Goal: Navigation & Orientation: Locate item on page

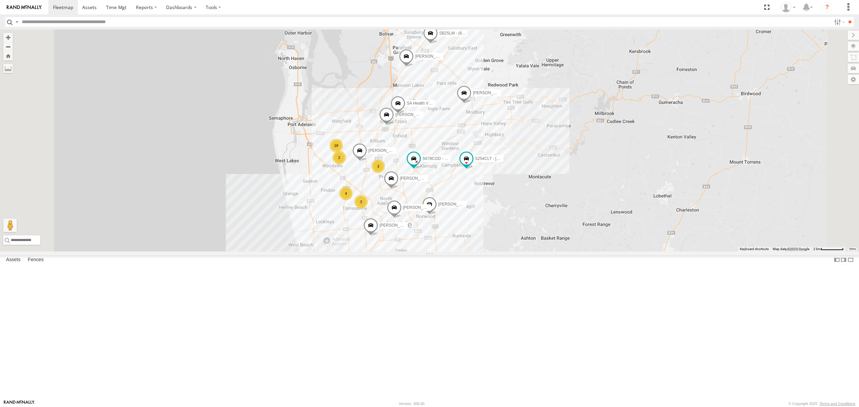
drag, startPoint x: 488, startPoint y: 188, endPoint x: 488, endPoint y: 165, distance: 22.8
click at [488, 201] on div "S254CLT - [PERSON_NAME] [PERSON_NAME] [PERSON_NAME] [PERSON_NAME] [PERSON_NAME]…" at bounding box center [850, 201] width 859 height 0
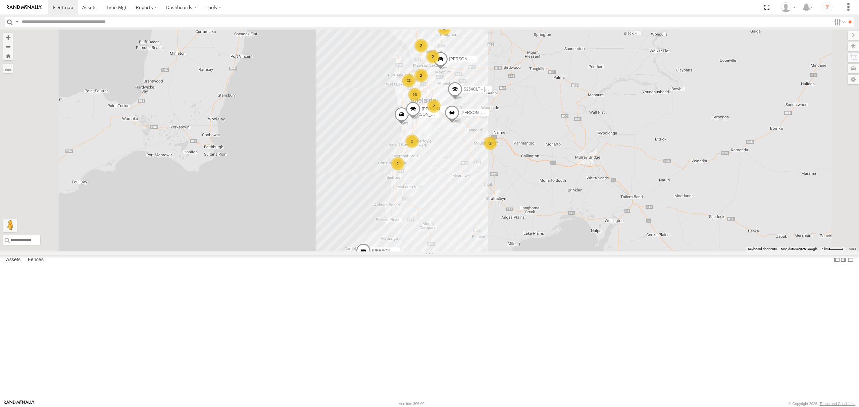
click at [0, 0] on div "SB25LM - (6P HINO) R6 All Assets" at bounding box center [0, 0] width 0 height 0
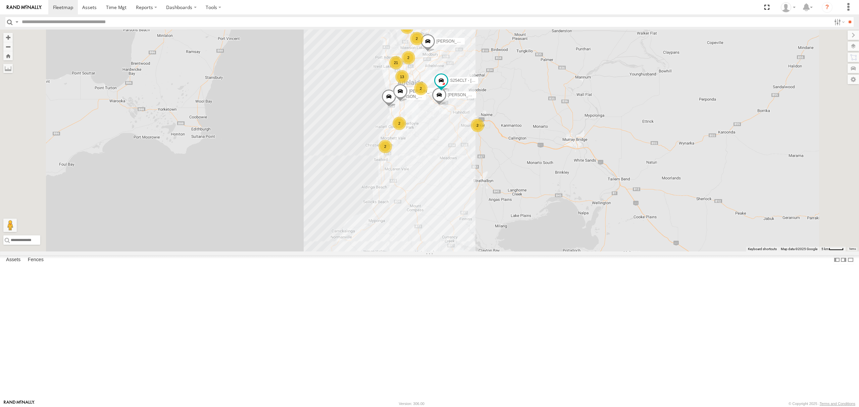
click at [0, 0] on div "All Assets" at bounding box center [0, 0] width 0 height 0
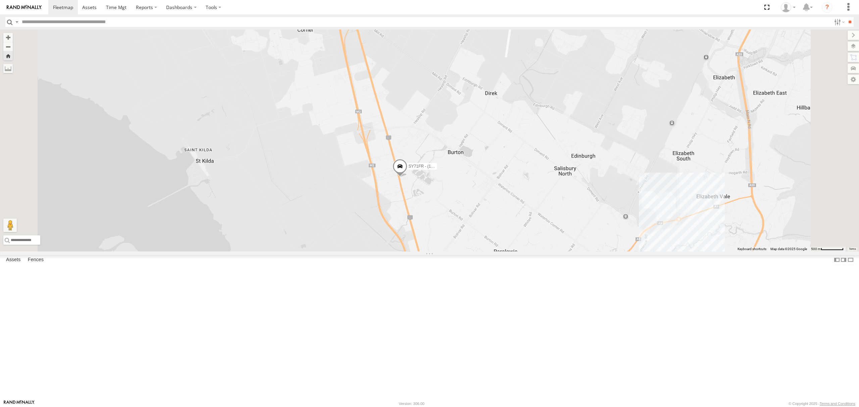
click at [0, 0] on div "S678CGD - Fridge It Sprinter All Assets [GEOGRAPHIC_DATA][PERSON_NAME] -34.9469…" at bounding box center [0, 0] width 0 height 0
click at [0, 0] on div "S254CLT - [PERSON_NAME] All Assets" at bounding box center [0, 0] width 0 height 0
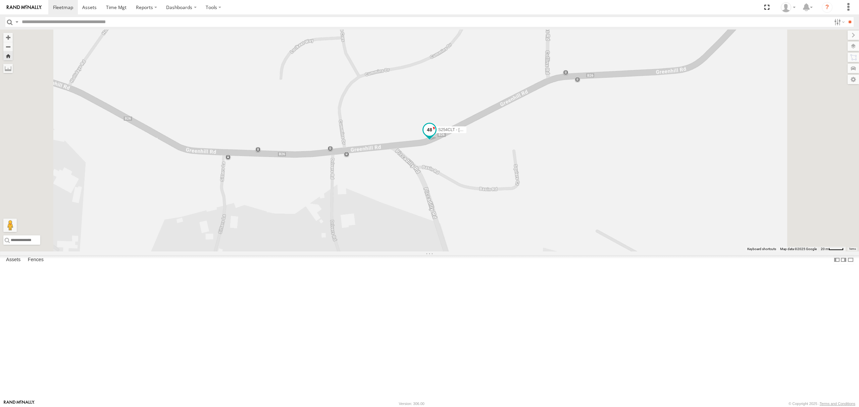
click at [436, 136] on span at bounding box center [430, 130] width 12 height 12
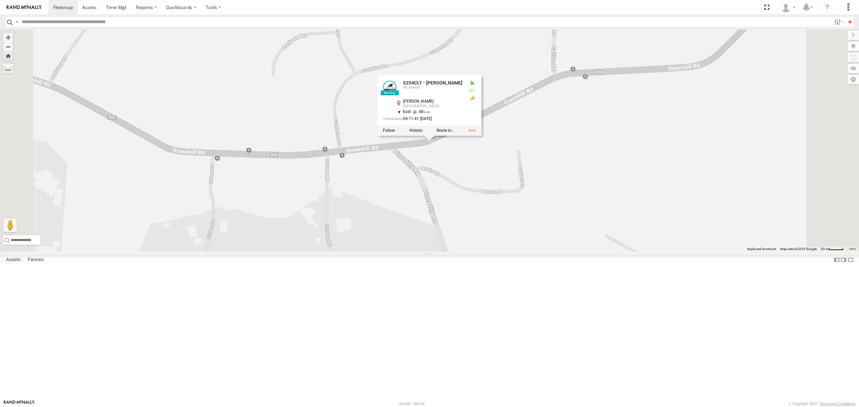
drag, startPoint x: 501, startPoint y: 275, endPoint x: 497, endPoint y: 276, distance: 3.5
click at [497, 252] on div "S254CLT - [PERSON_NAME] S254CLT - [PERSON_NAME] All Assets [PERSON_NAME] Summer…" at bounding box center [429, 141] width 859 height 222
click at [483, 252] on div "S254CLT - [PERSON_NAME] S254CLT - [PERSON_NAME] All Assets [PERSON_NAME] Summer…" at bounding box center [429, 141] width 859 height 222
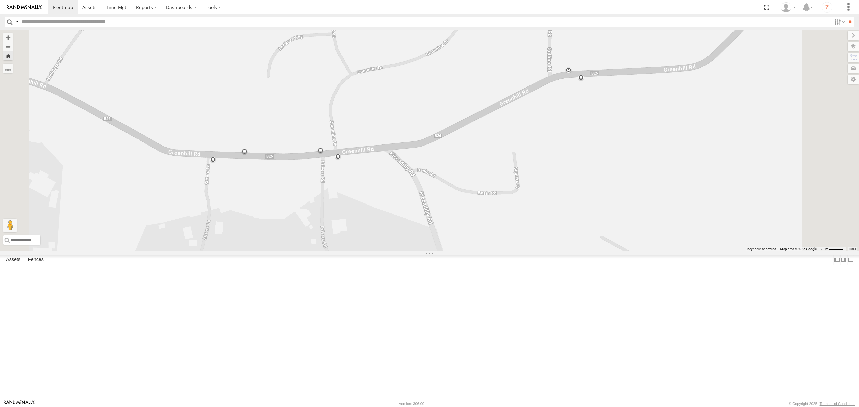
click at [0, 0] on div "SB25LM - (6P HINO) R6" at bounding box center [0, 0] width 0 height 0
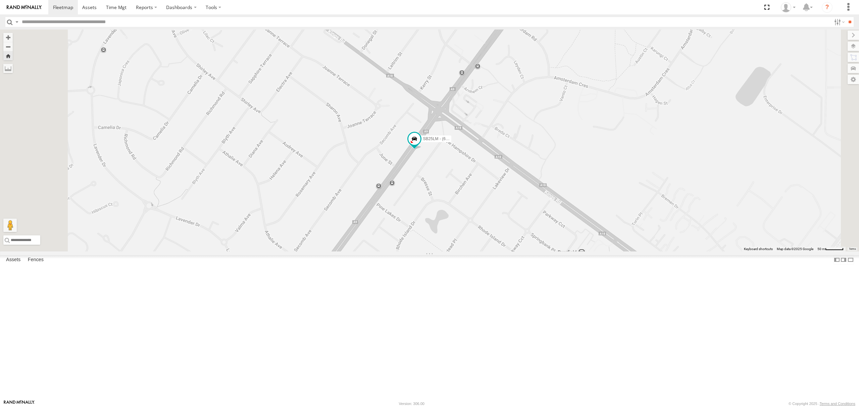
click at [0, 0] on div "S678CGD - Fridge It Sprinter" at bounding box center [0, 0] width 0 height 0
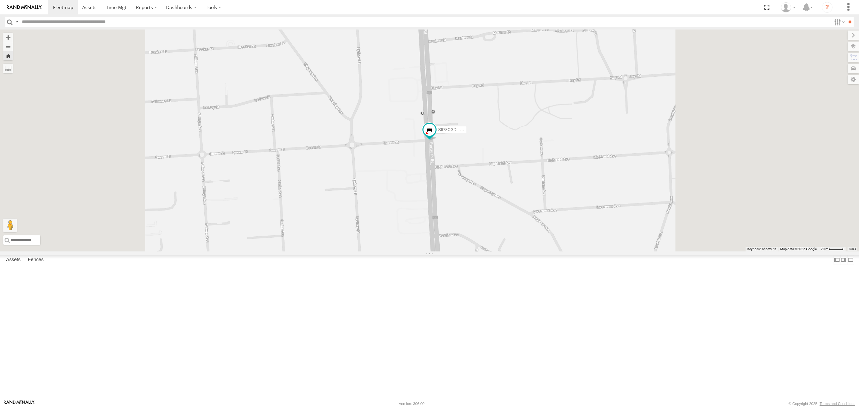
click at [0, 0] on div "S254CLT - [PERSON_NAME] All Assets" at bounding box center [0, 0] width 0 height 0
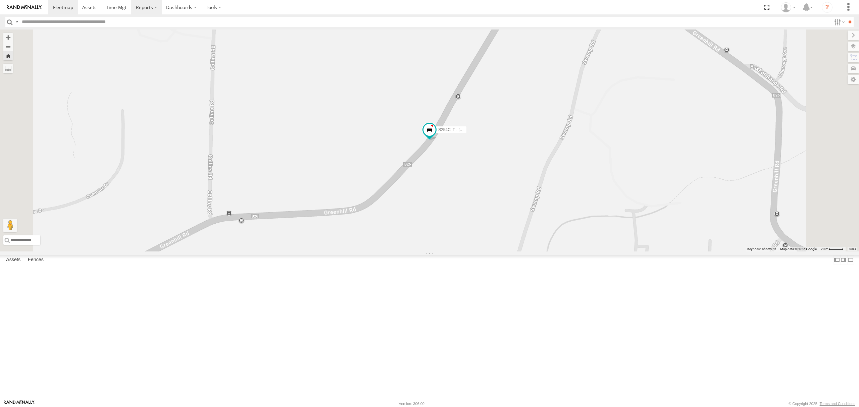
drag, startPoint x: 44, startPoint y: 45, endPoint x: 137, endPoint y: 1, distance: 102.5
click at [0, 0] on div "SB25LM - (6P HINO) R6" at bounding box center [0, 0] width 0 height 0
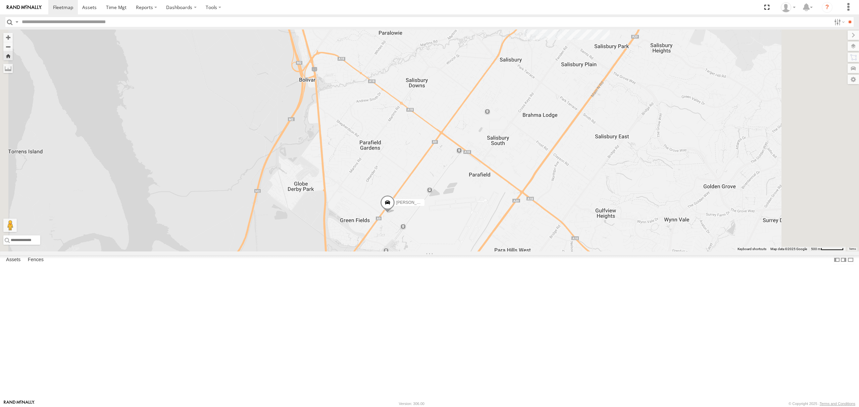
drag, startPoint x: 47, startPoint y: 42, endPoint x: 124, endPoint y: 53, distance: 77.5
click at [0, 0] on div "SY71FR - (16P TRAILER) PM1" at bounding box center [0, 0] width 0 height 0
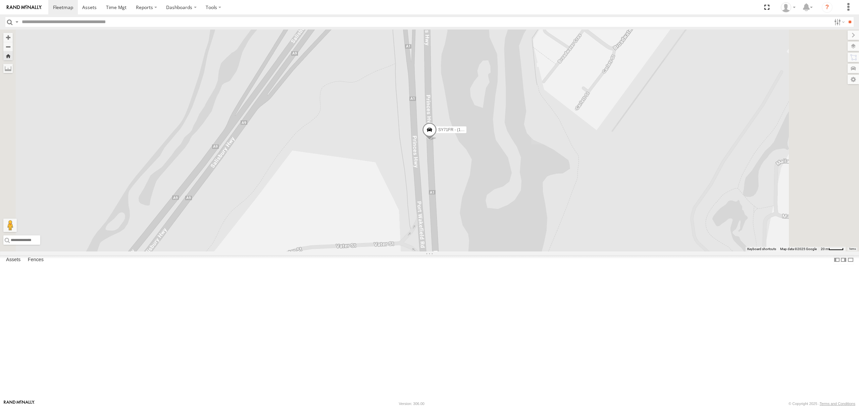
click at [0, 0] on div "All Assets" at bounding box center [0, 0] width 0 height 0
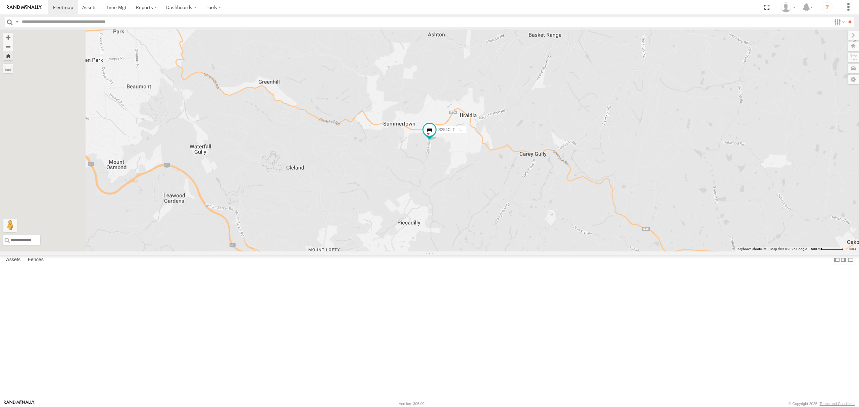
click at [0, 0] on div "All Assets" at bounding box center [0, 0] width 0 height 0
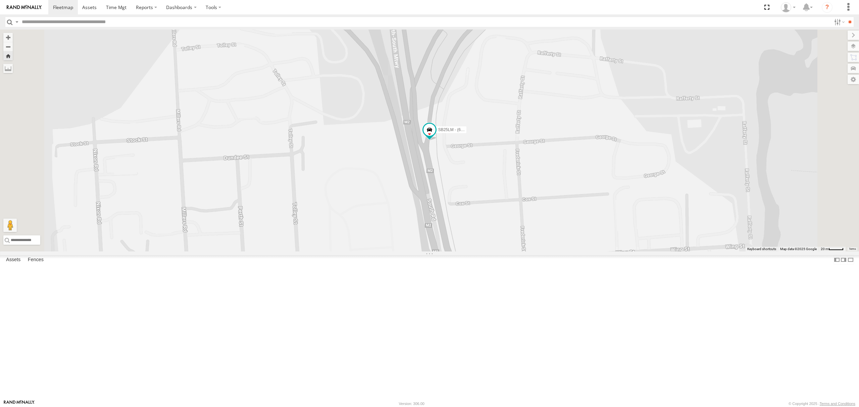
click at [0, 0] on div "SY71FR - (16P TRAILER) PM1" at bounding box center [0, 0] width 0 height 0
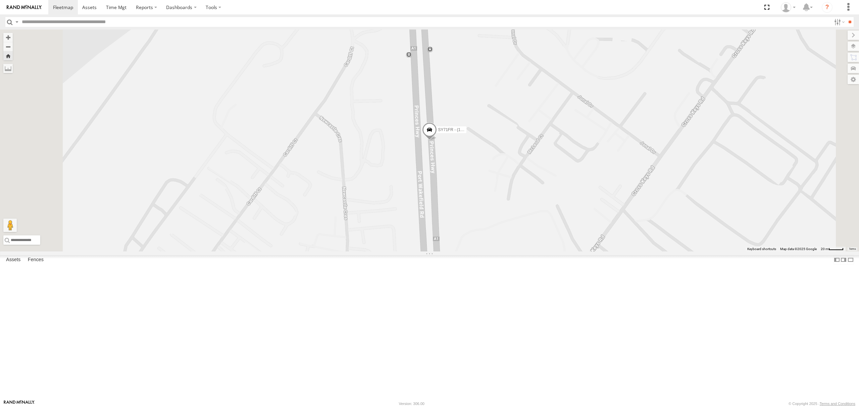
click at [0, 0] on div "1.5" at bounding box center [0, 0] width 0 height 0
click at [0, 0] on div "All Assets" at bounding box center [0, 0] width 0 height 0
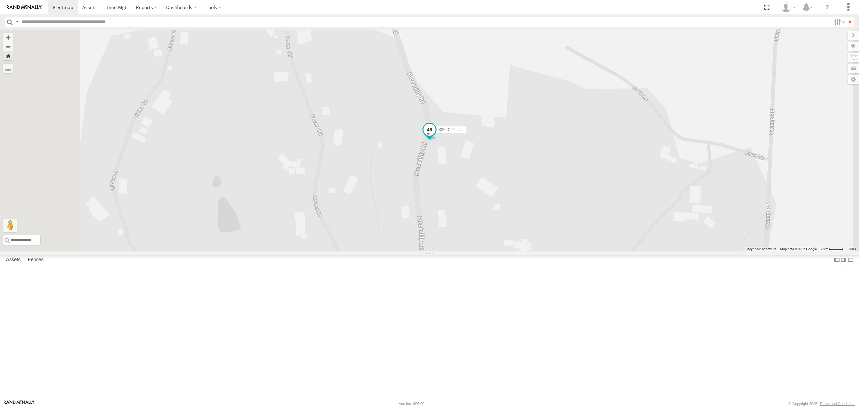
click at [437, 141] on span at bounding box center [429, 131] width 15 height 18
click at [0, 0] on div "All Assets" at bounding box center [0, 0] width 0 height 0
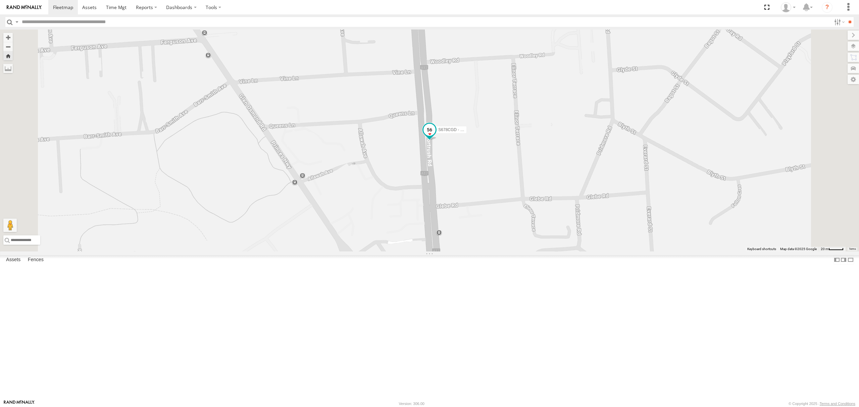
click at [437, 141] on span at bounding box center [429, 131] width 15 height 18
click at [485, 252] on div "S678CGD - Fridge It Sprinter S678CGD - Fridge It Sprinter -34.96042 , 138.64411…" at bounding box center [429, 141] width 859 height 222
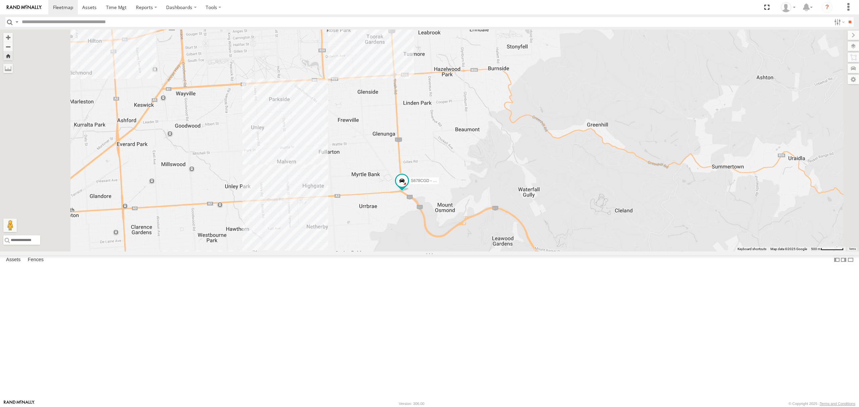
click at [0, 0] on div "All Assets" at bounding box center [0, 0] width 0 height 0
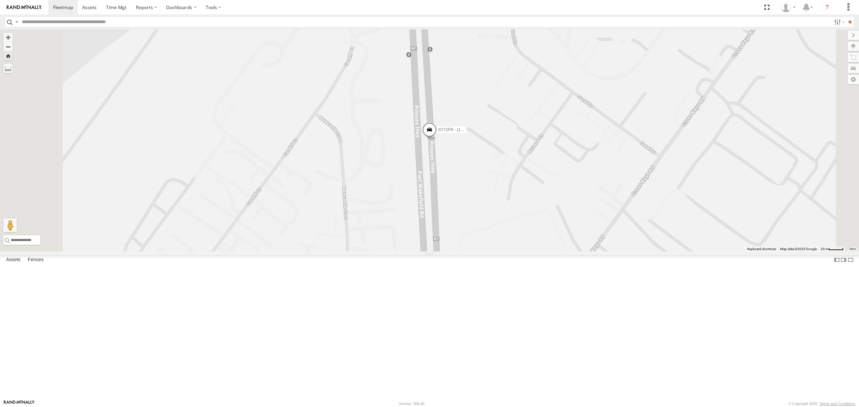
click at [0, 0] on div "All Assets" at bounding box center [0, 0] width 0 height 0
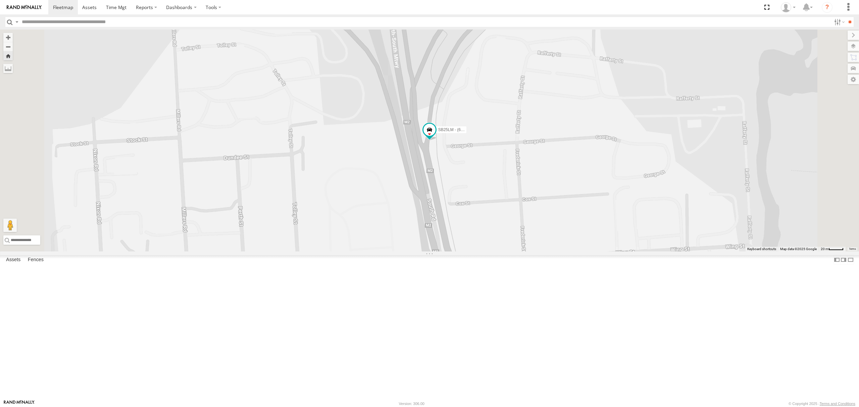
click at [0, 0] on div "All Assets" at bounding box center [0, 0] width 0 height 0
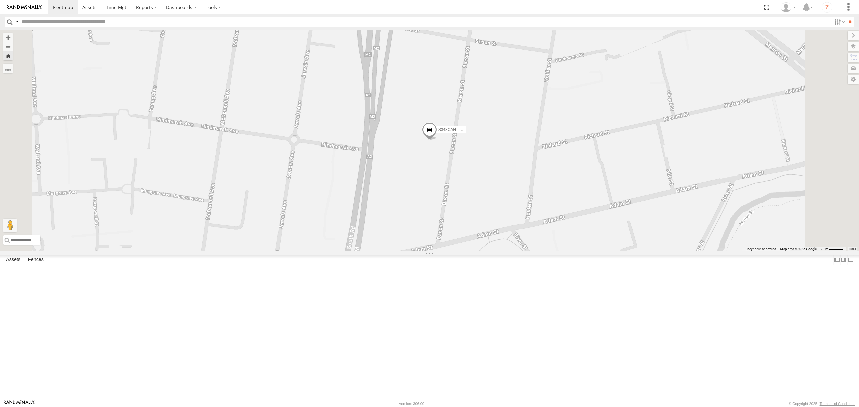
click at [0, 0] on div "SY71FR - (16P TRAILER) PM1" at bounding box center [0, 0] width 0 height 0
